Goal: Navigation & Orientation: Understand site structure

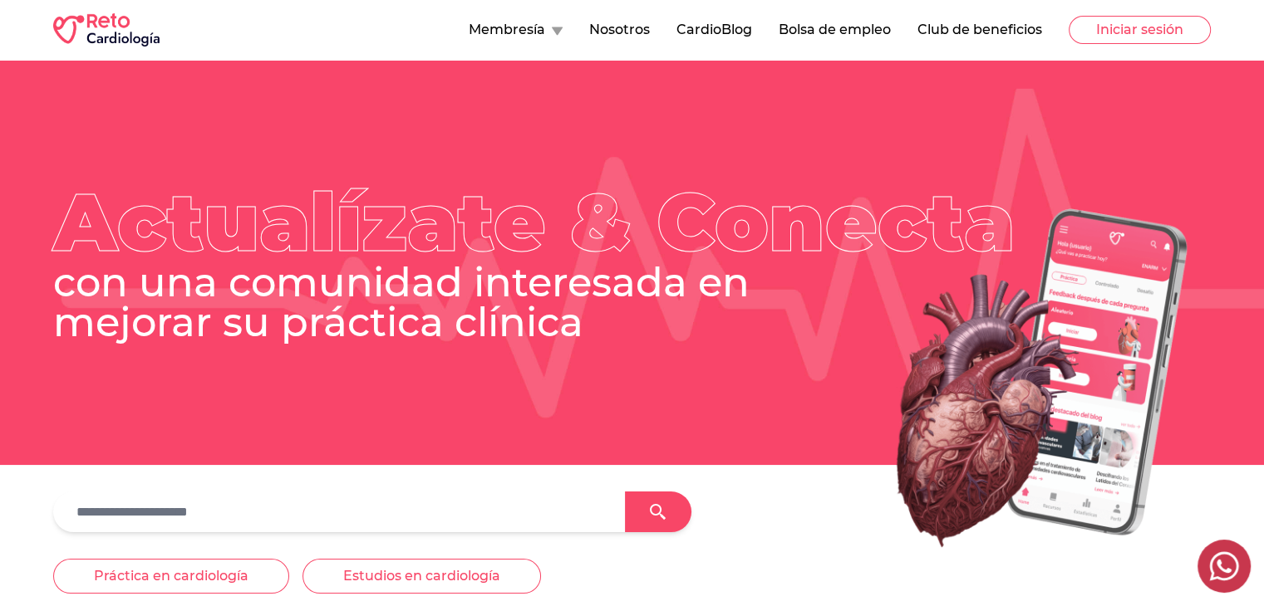
click at [555, 31] on icon at bounding box center [557, 31] width 11 height 8
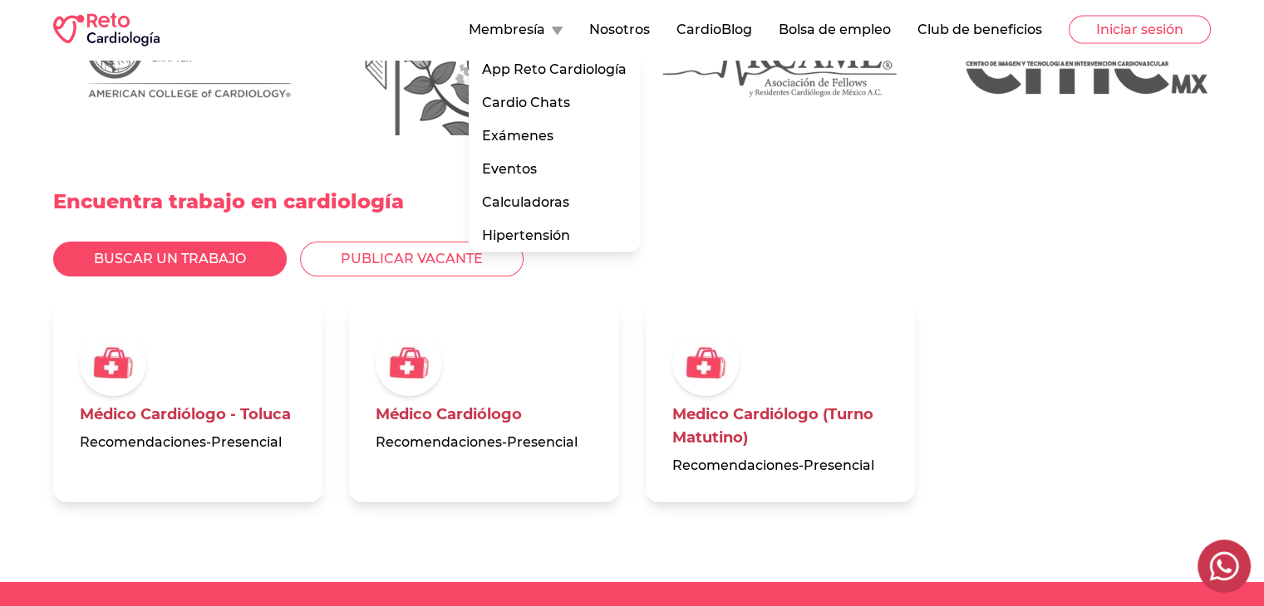
scroll to position [3754, 0]
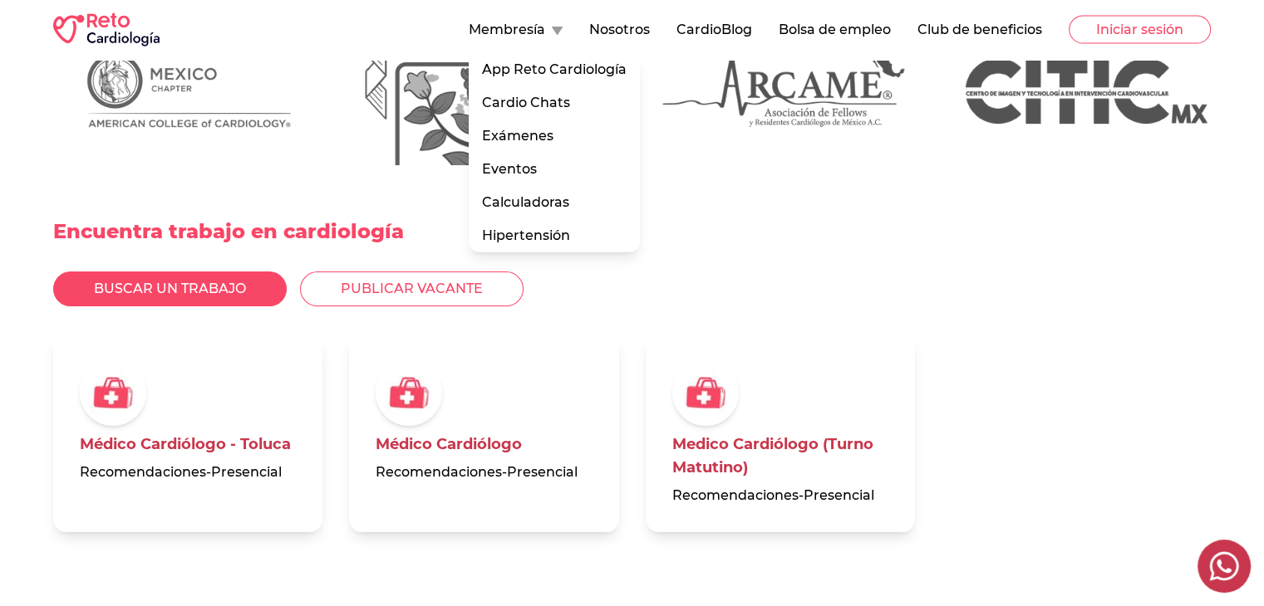
click at [146, 307] on button "Buscar un trabajo" at bounding box center [169, 289] width 233 height 35
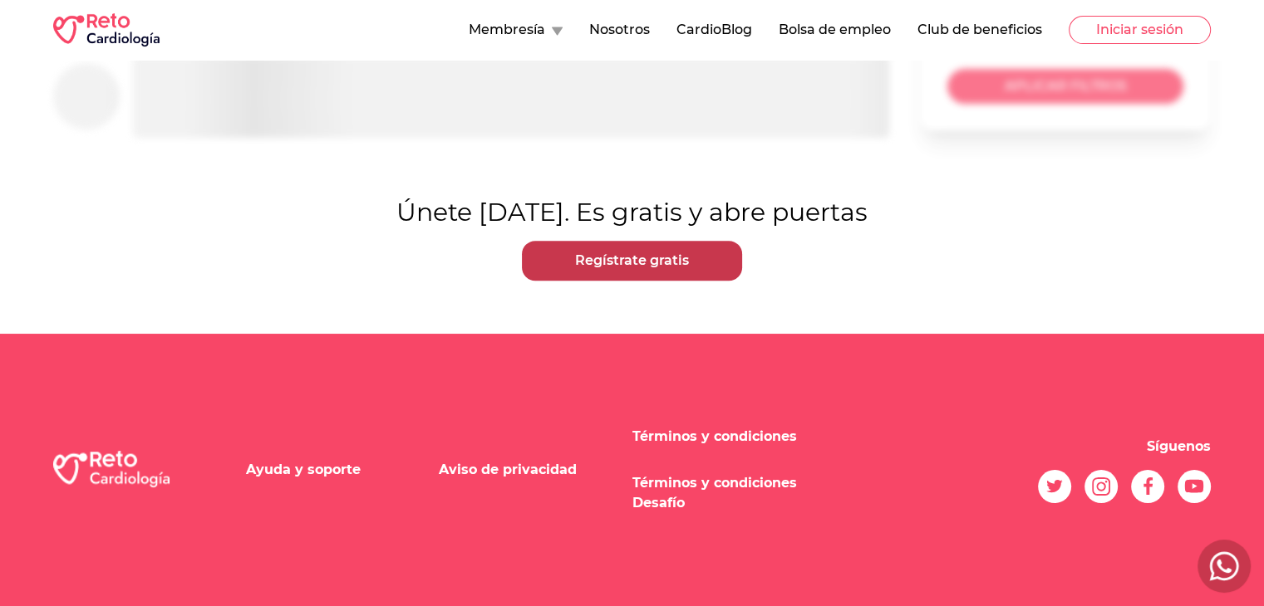
scroll to position [60, 0]
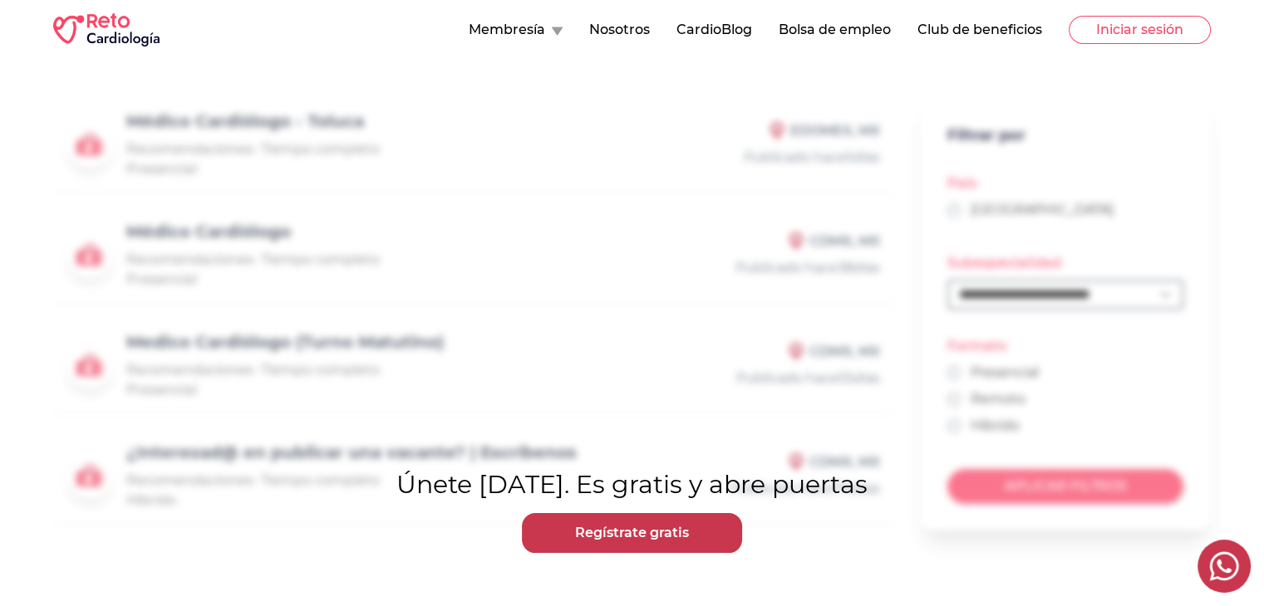
click at [609, 552] on link "Regístrate gratis" at bounding box center [632, 533] width 220 height 40
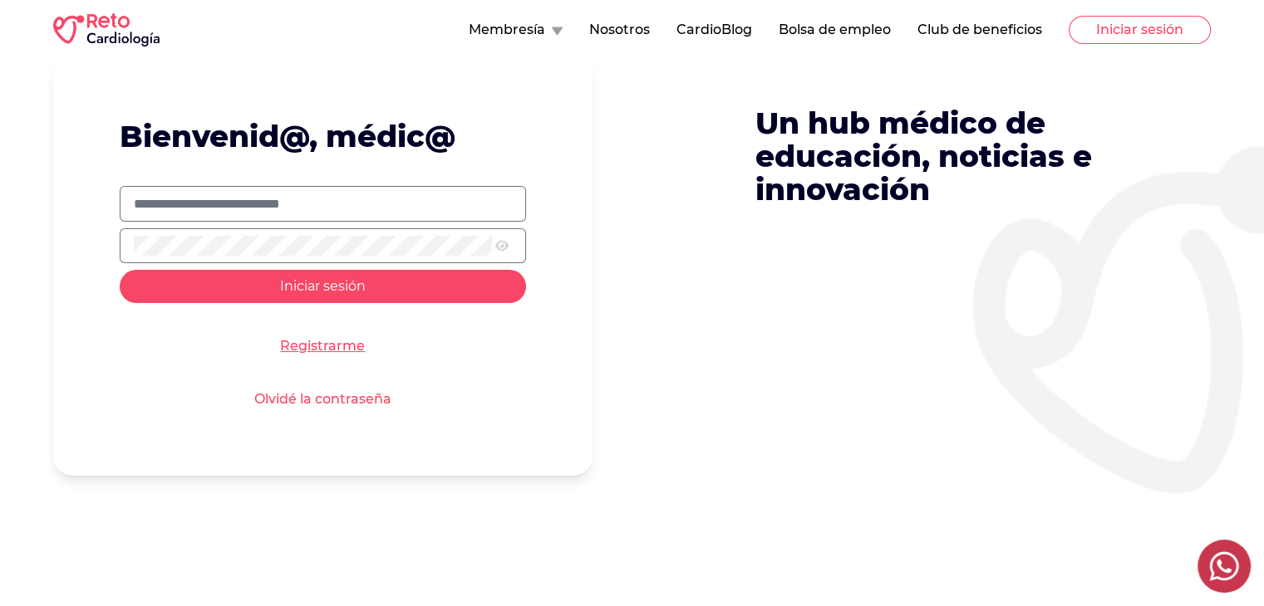
click at [628, 534] on div "Bienvenid@, médic@ Iniciar sesión Registrarme Olvidé la contraseña Un hub médic…" at bounding box center [632, 371] width 1264 height 742
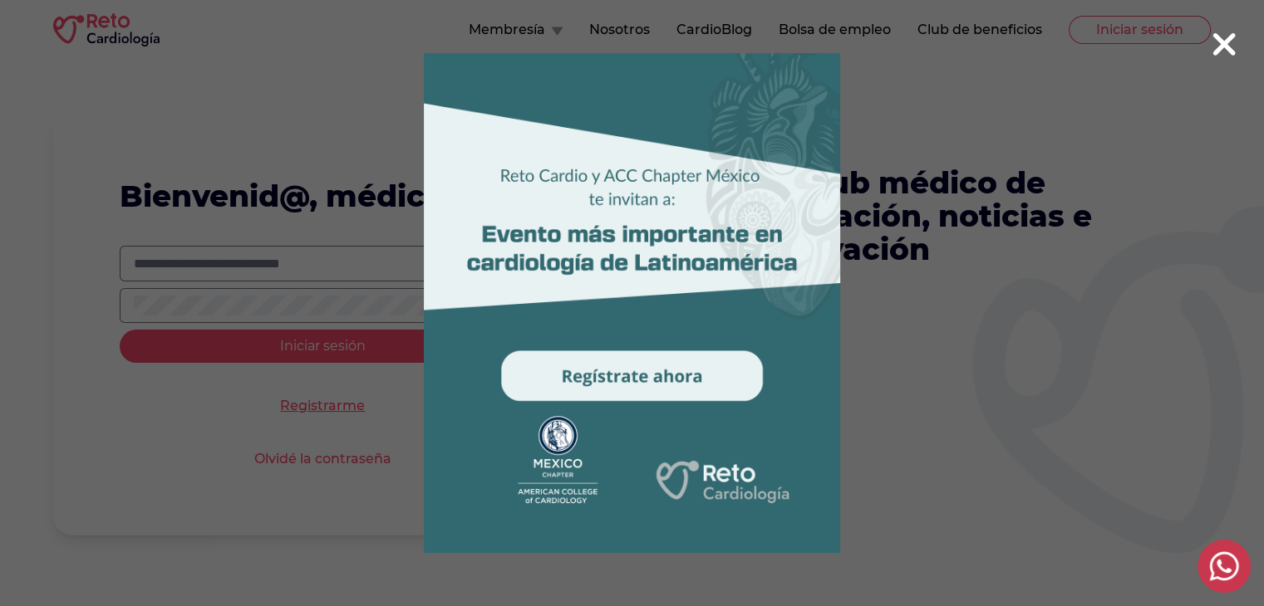
click at [1220, 47] on icon at bounding box center [1224, 44] width 22 height 22
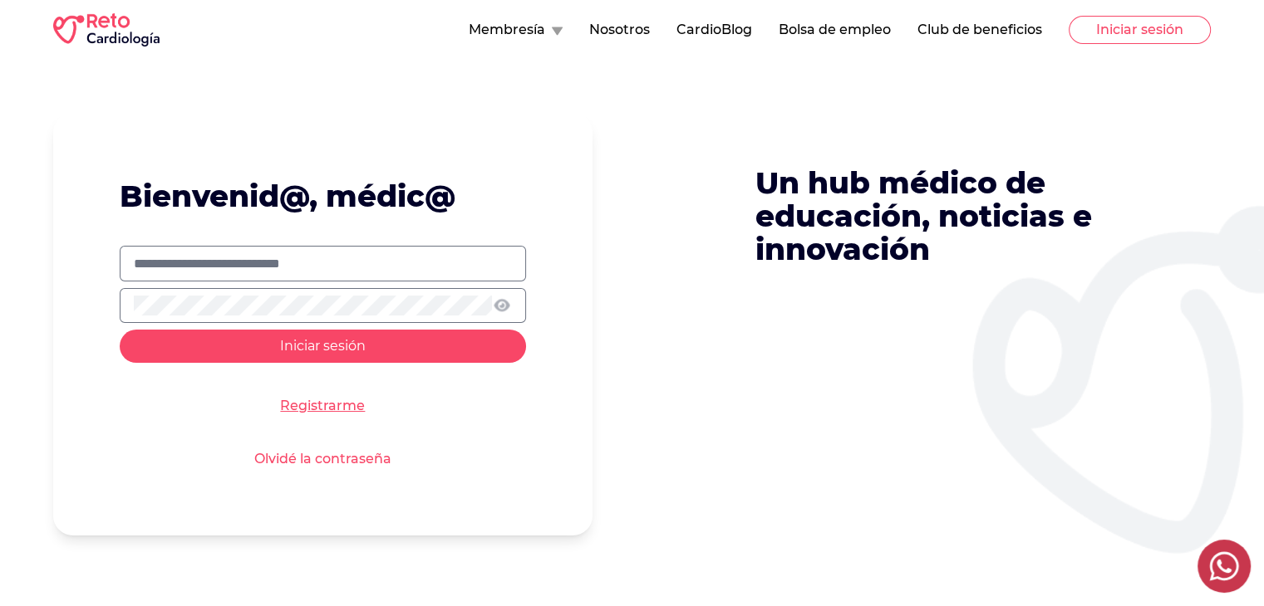
click at [610, 18] on nav "Membresía Nosotros CardioBlog Bolsa de empleo Club de beneficios Iniciar sesión" at bounding box center [840, 30] width 742 height 28
click at [618, 28] on button "Nosotros" at bounding box center [619, 30] width 61 height 20
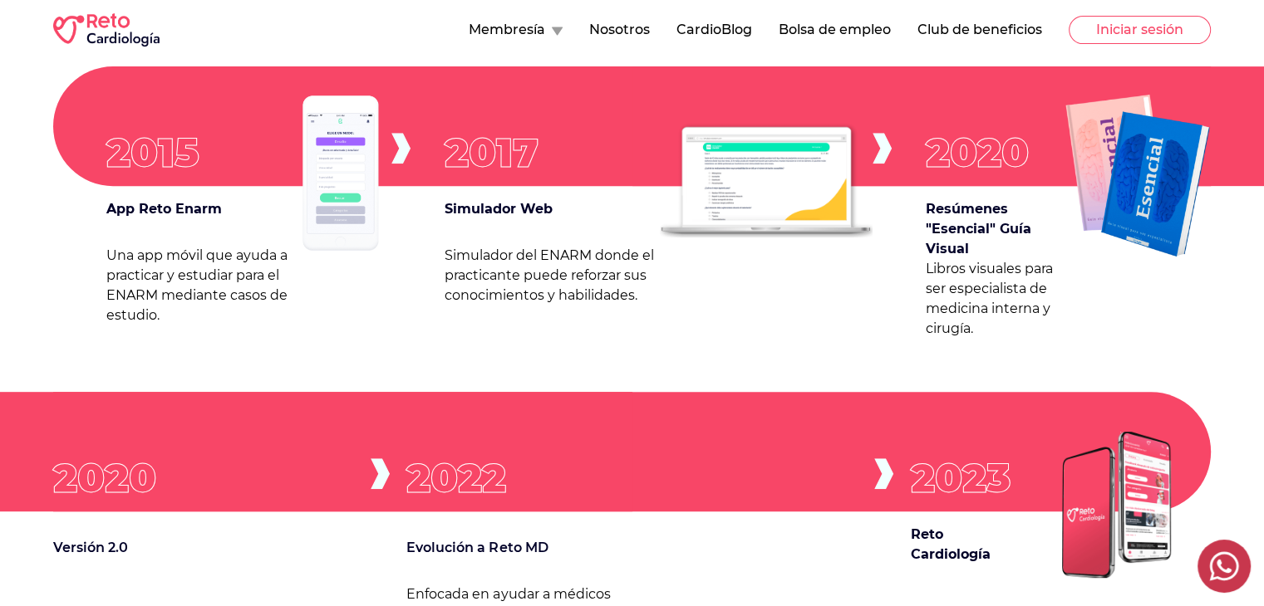
scroll to position [465, 0]
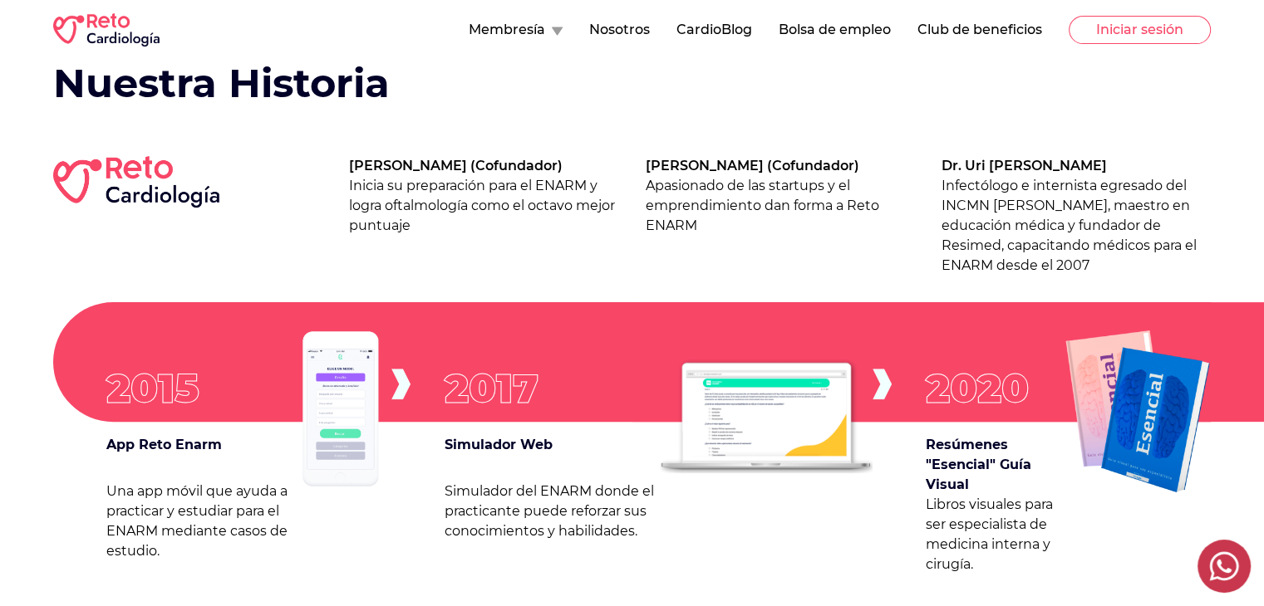
click at [866, 21] on button "Bolsa de empleo" at bounding box center [834, 30] width 112 height 20
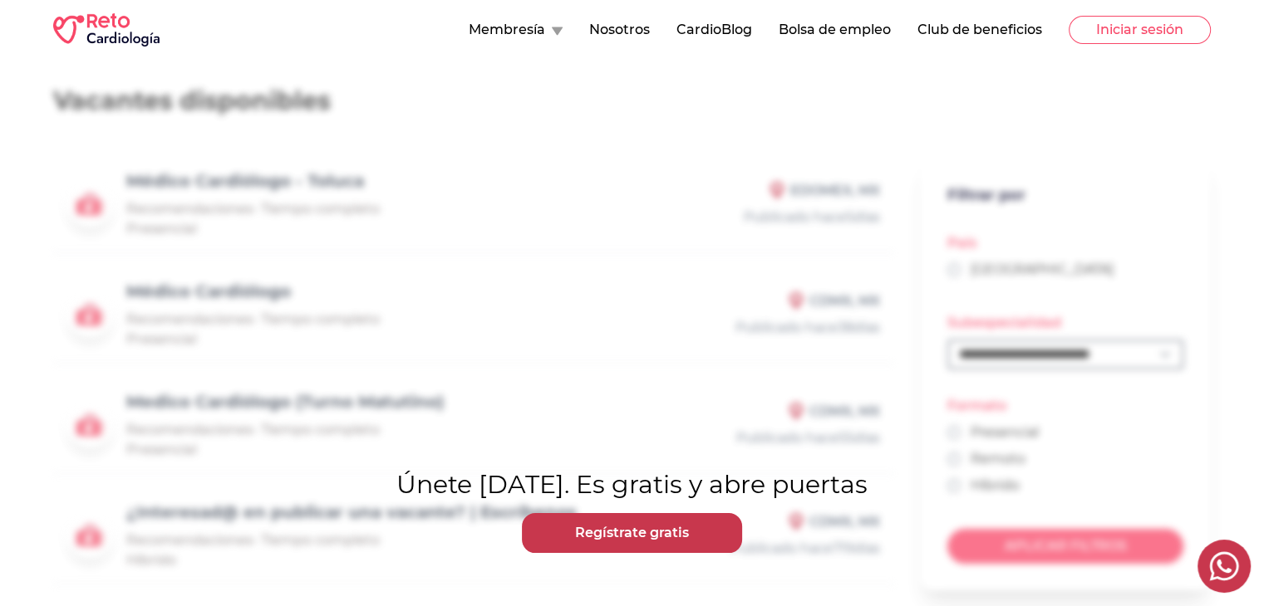
click at [1030, 16] on nav "Membresía Nosotros CardioBlog Bolsa de empleo Club de beneficios Iniciar sesión" at bounding box center [840, 30] width 742 height 28
click at [1023, 34] on button "Club de beneficios" at bounding box center [979, 30] width 125 height 20
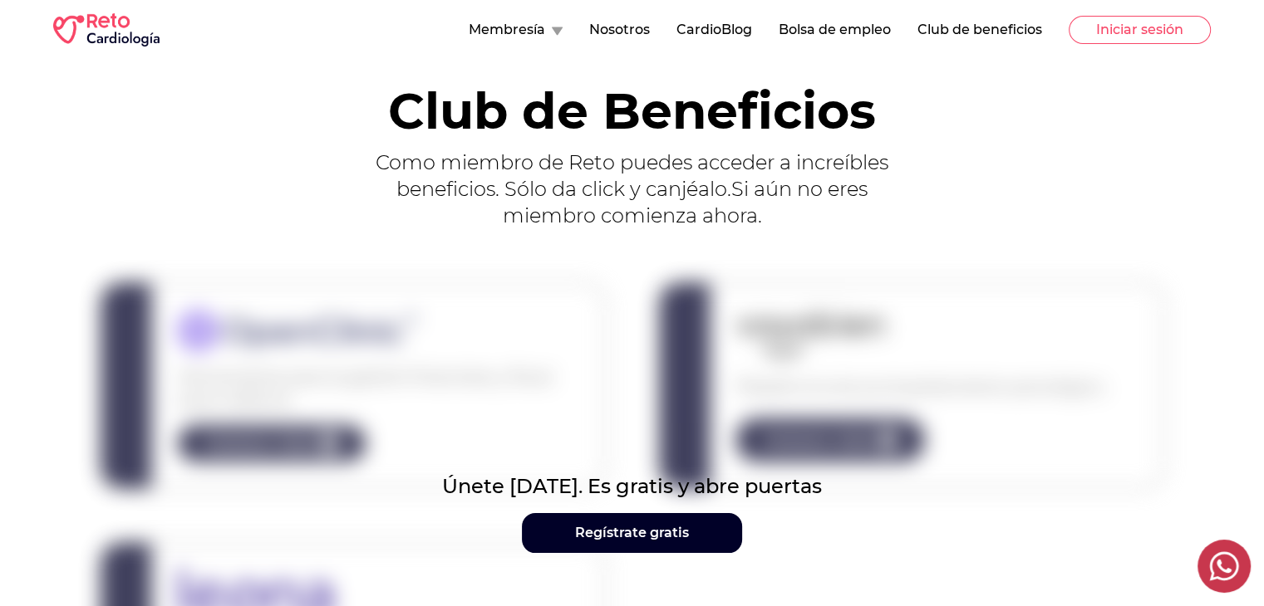
click at [713, 33] on button "CardioBlog" at bounding box center [714, 30] width 76 height 20
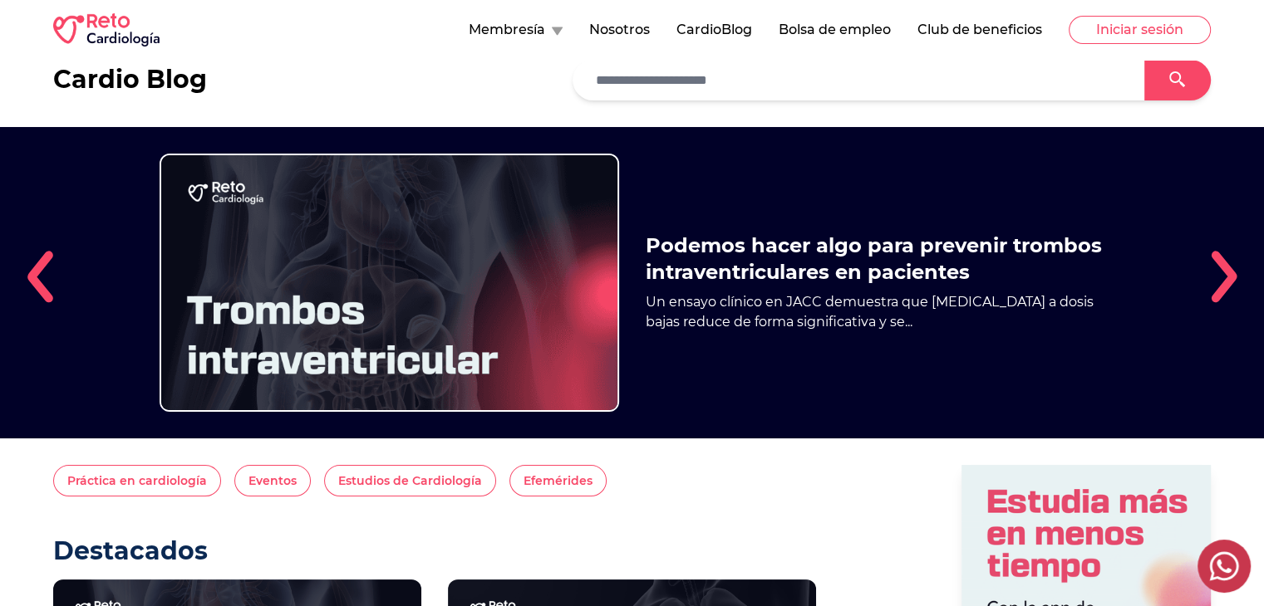
click at [625, 39] on button "Nosotros" at bounding box center [619, 30] width 61 height 20
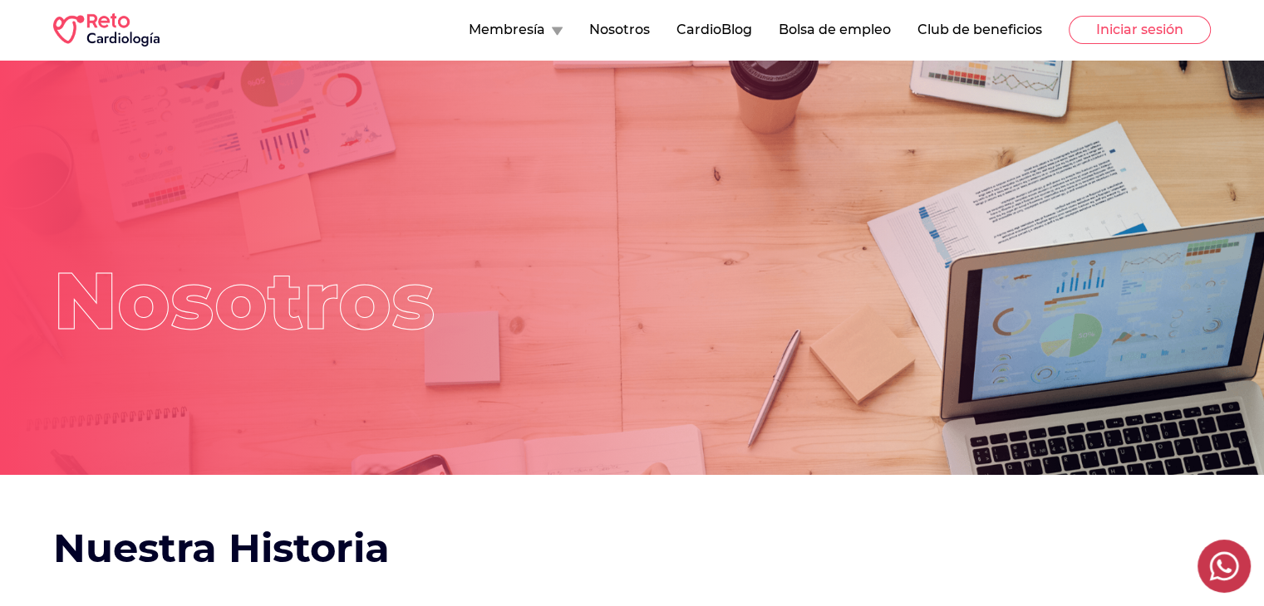
click at [624, 100] on div "Nosotros" at bounding box center [631, 248] width 1157 height 376
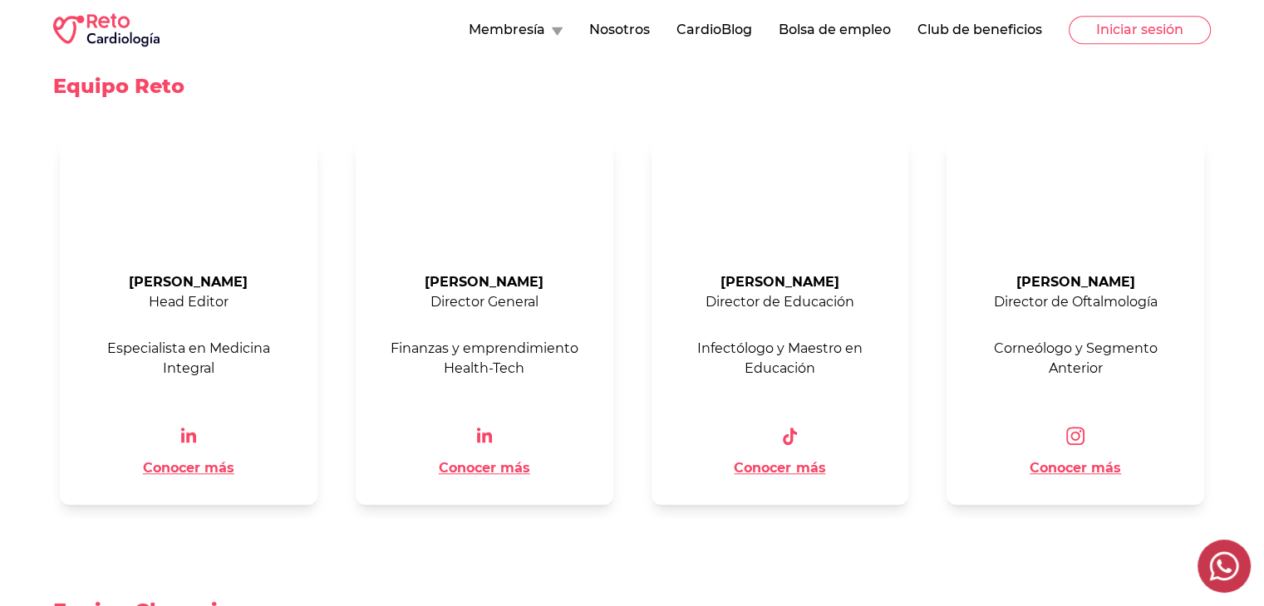
scroll to position [881, 0]
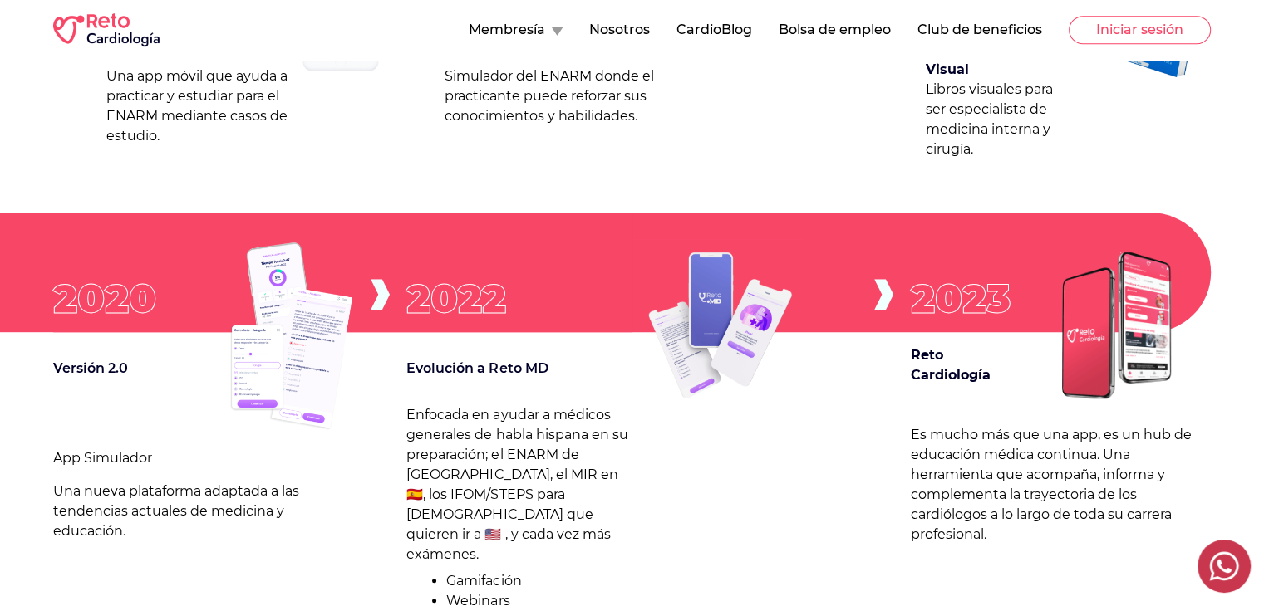
click at [557, 32] on icon at bounding box center [557, 31] width 11 height 8
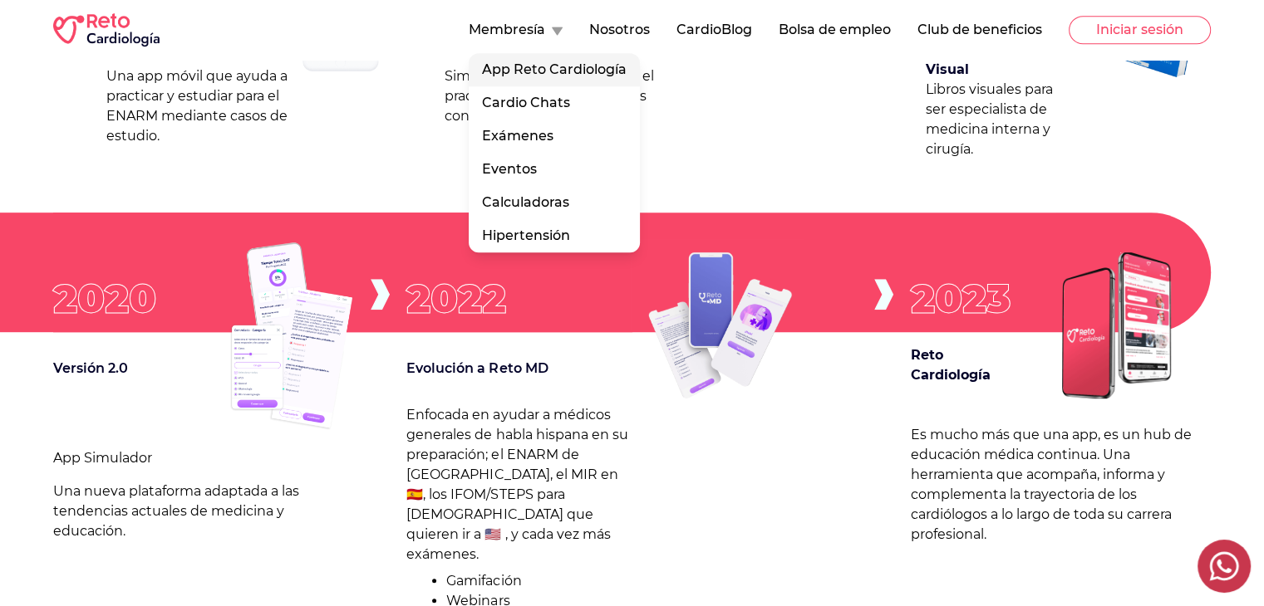
click at [516, 67] on link "App Reto Cardiología" at bounding box center [554, 69] width 171 height 33
